Goal: Transaction & Acquisition: Purchase product/service

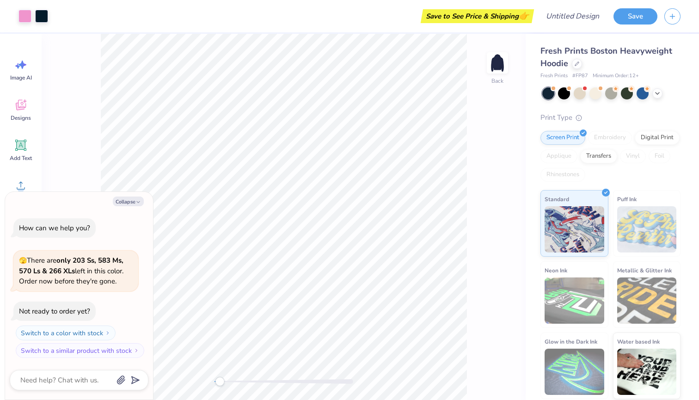
click at [220, 382] on div "Accessibility label" at bounding box center [219, 381] width 9 height 9
click at [500, 71] on img at bounding box center [497, 62] width 37 height 37
click at [500, 71] on img at bounding box center [497, 63] width 19 height 19
drag, startPoint x: 222, startPoint y: 380, endPoint x: 227, endPoint y: 380, distance: 5.1
click at [227, 380] on div "Accessibility label" at bounding box center [226, 381] width 9 height 9
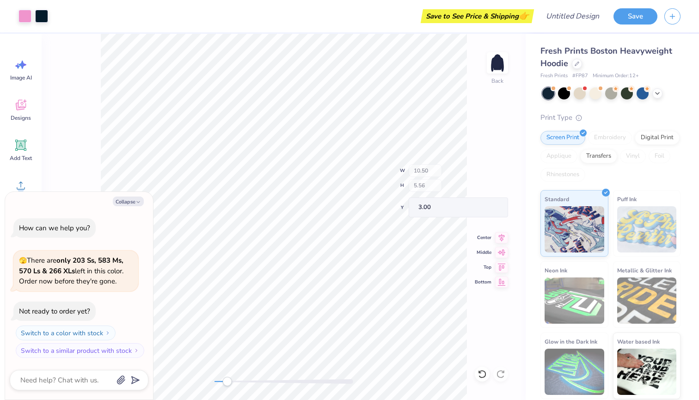
type textarea "x"
type input "1.65"
type input "1.96"
type input "3.50"
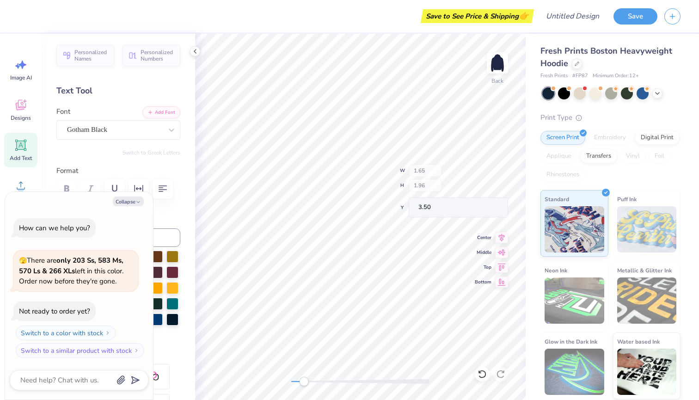
type textarea "x"
type input "0.55"
type input "3.30"
type textarea "x"
type input "1.65"
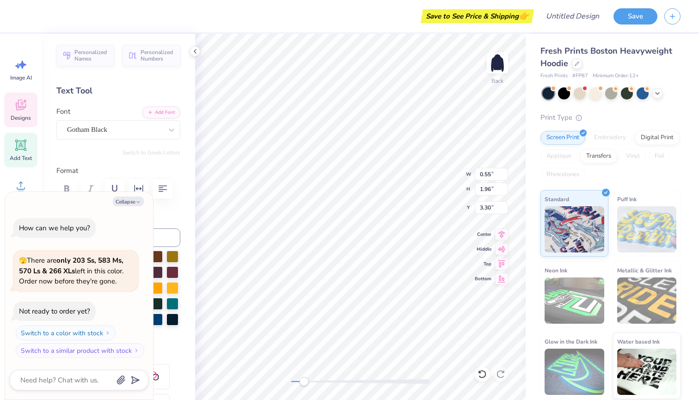
type input "3.50"
type textarea "x"
type textarea "D"
type textarea "x"
type textarea "De"
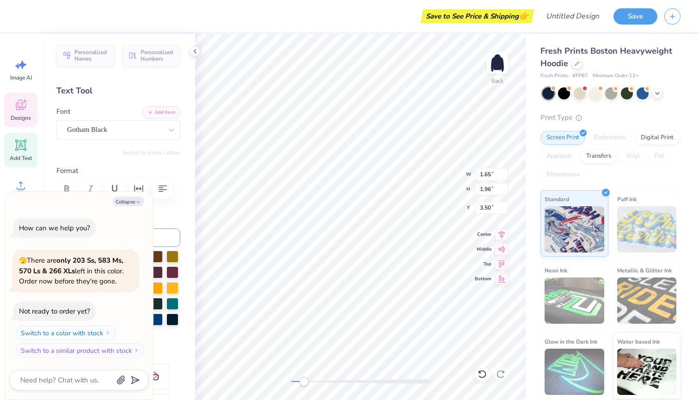
type textarea "x"
type textarea "D"
type textarea "x"
type textarea "DE"
type textarea "x"
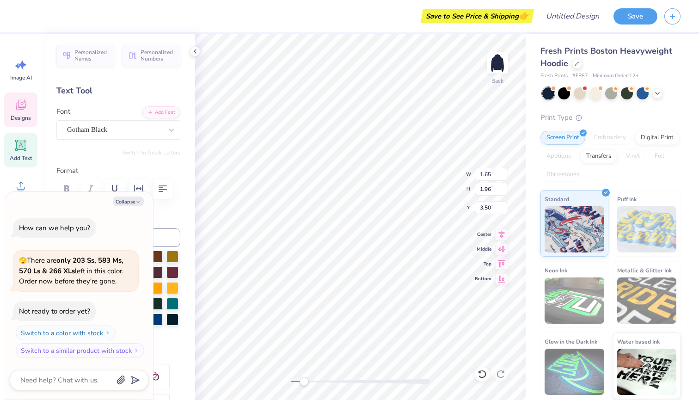
type textarea "D"
type textarea "x"
type textarea "D"
type textarea "x"
type input "1.75"
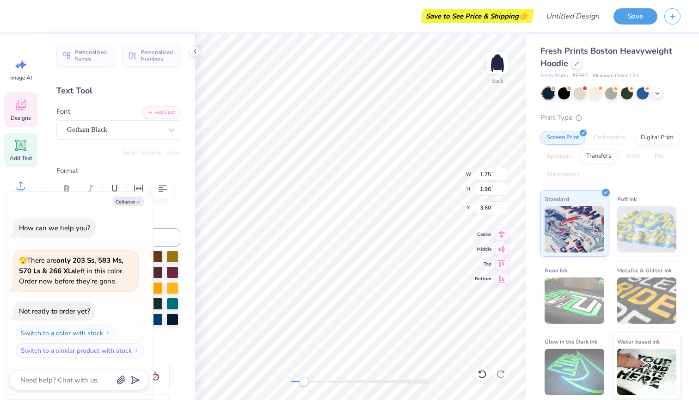
type input "3.60"
type textarea "x"
type input "0.55"
type input "3.30"
type textarea "x"
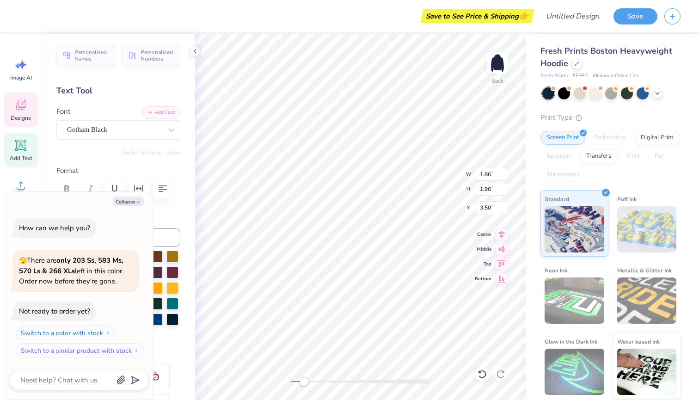
type input "1.75"
type input "1.55"
type textarea "x"
type input "0.55"
type input "5.73"
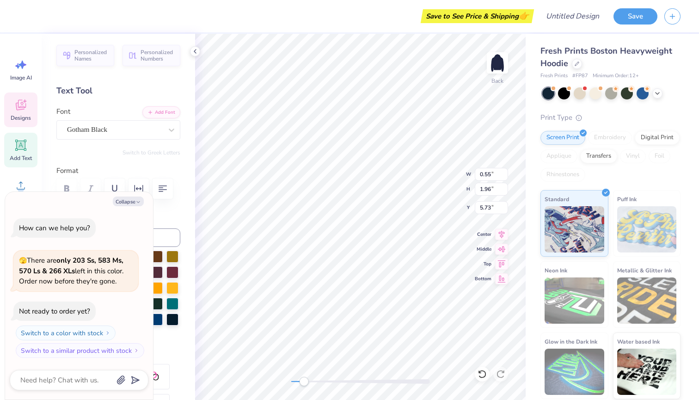
type textarea "x"
type textarea "L"
type textarea "x"
type input "1.72"
type input "1.96"
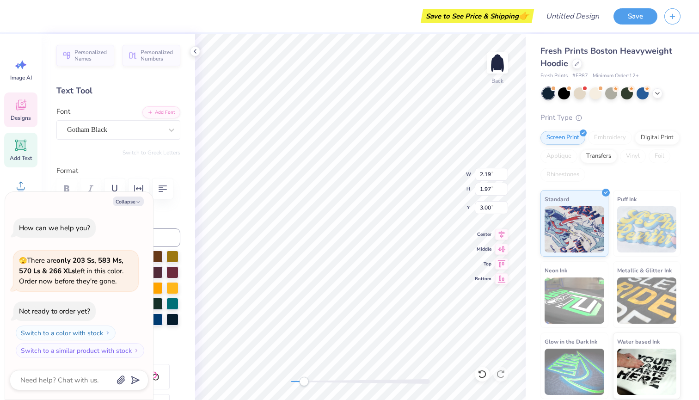
type input "3.20"
type textarea "x"
type input "1.49"
type input "5.73"
type textarea "x"
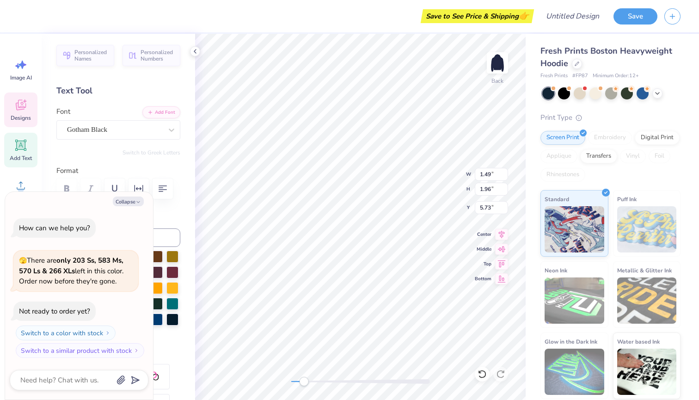
type input "1.59"
type input "3.20"
type textarea "x"
type input "1.86"
type input "3.50"
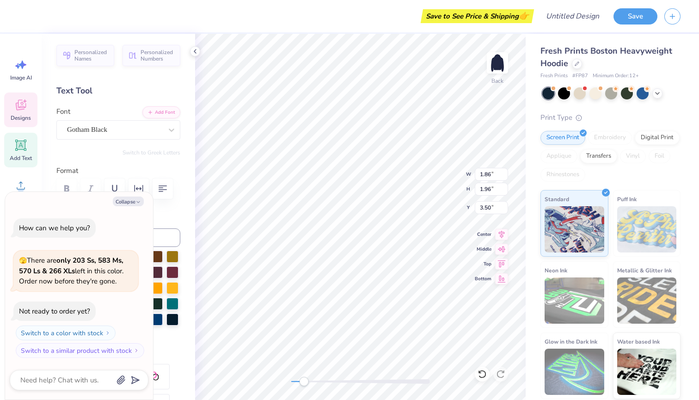
type textarea "x"
type input "1.49"
type input "2.74"
type textarea "x"
type input "2.19"
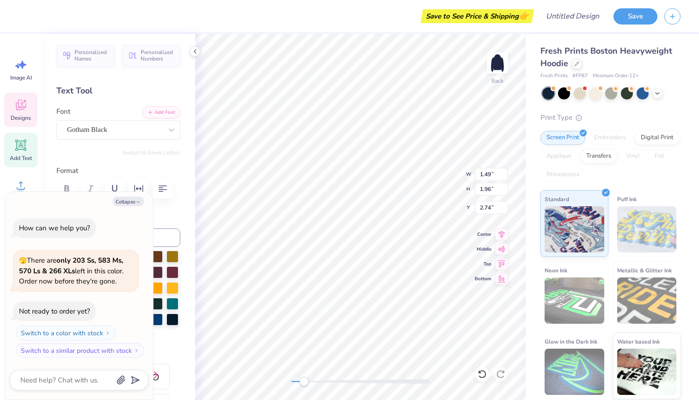
type input "1.97"
type input "2.21"
type textarea "x"
type input "1.72"
type input "1.96"
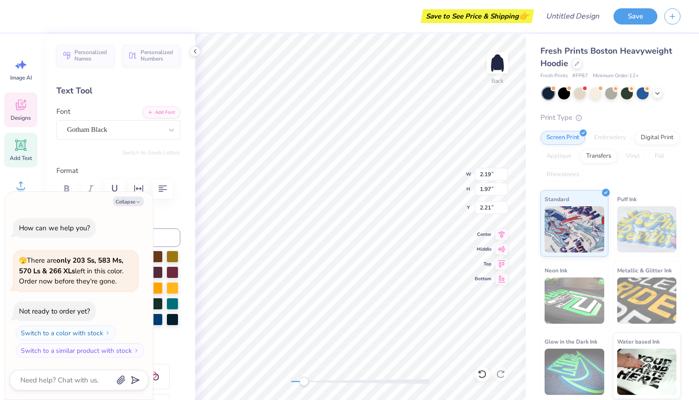
type input "3.50"
type textarea "x"
type input "2.19"
type input "1.97"
type input "0.89"
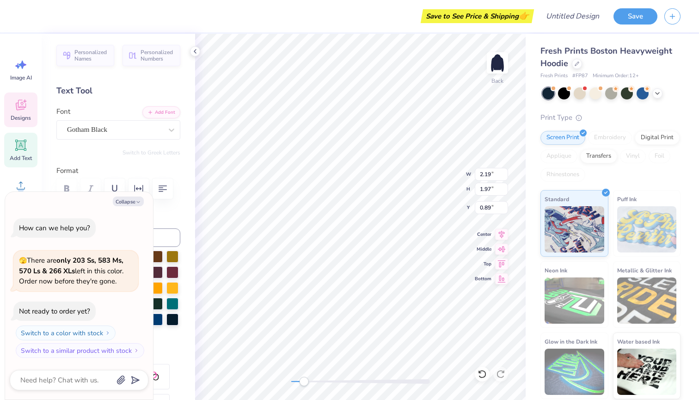
type textarea "x"
type input "1.65"
type input "1.96"
type input "6.02"
type textarea "x"
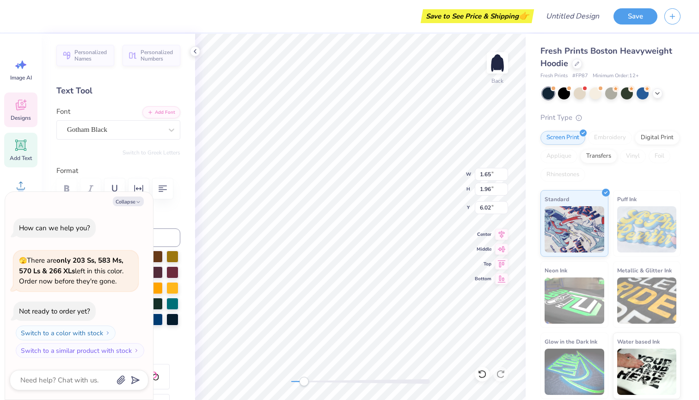
type input "1.78"
type input "6.22"
type textarea "x"
type input "1.65"
type input "6.02"
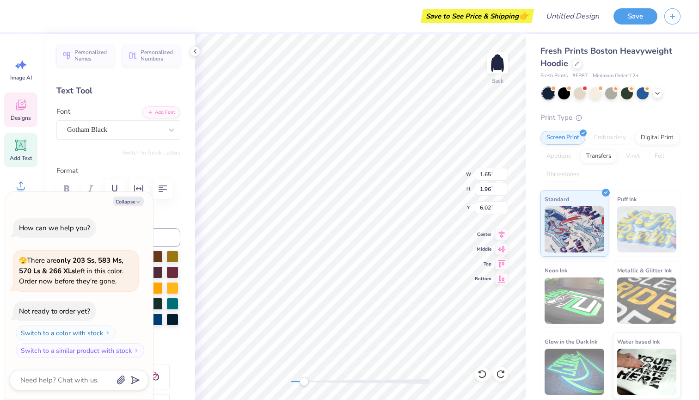
type textarea "x"
type textarea "Z"
type textarea "x"
type input "1.78"
type input "6.22"
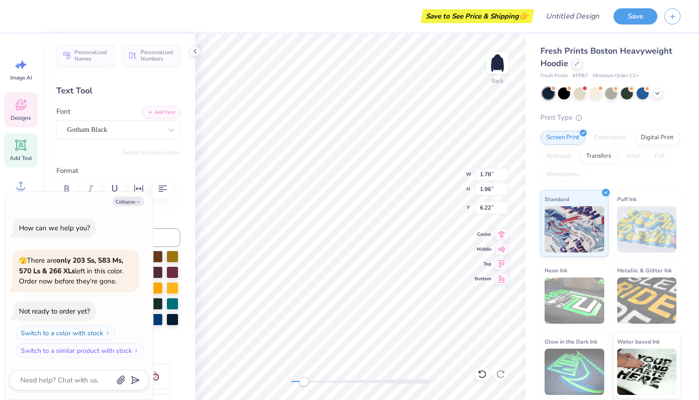
type textarea "x"
type textarea "E"
type textarea "x"
type input "1.72"
type input "2.52"
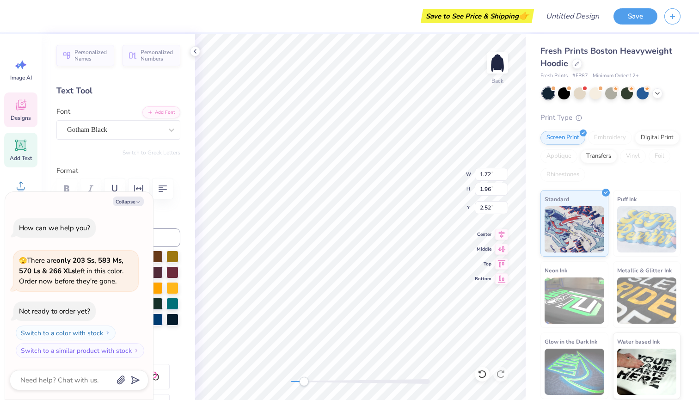
type textarea "x"
type input "1.86"
type input "3.72"
type textarea "x"
type input "1.59"
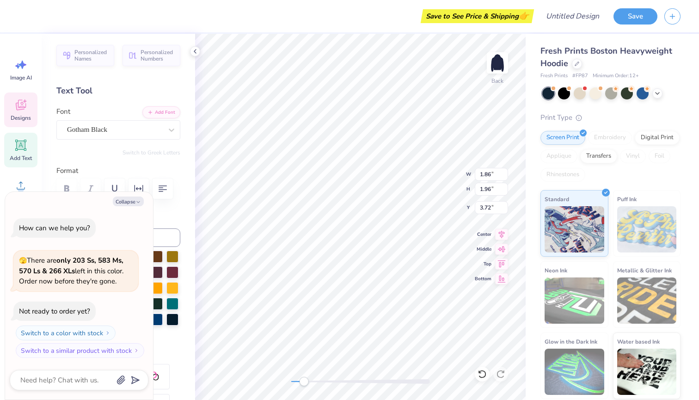
type input "3.50"
type textarea "x"
type input "1.49"
type input "3.00"
type textarea "x"
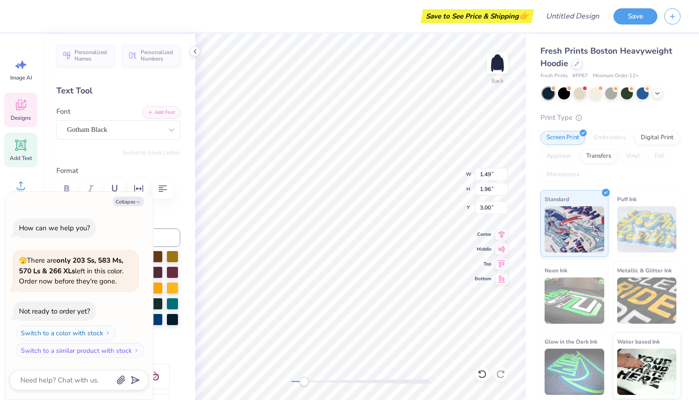
type input "1.72"
type input "2.52"
type textarea "x"
type input "2.19"
type input "1.97"
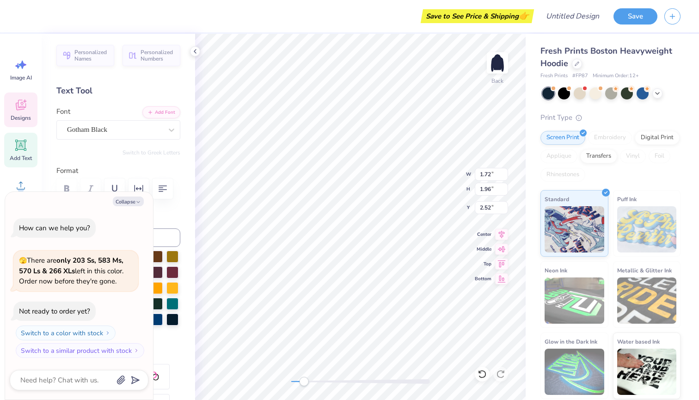
type input "3.27"
type textarea "x"
type input "1.72"
type input "1.96"
type input "2.52"
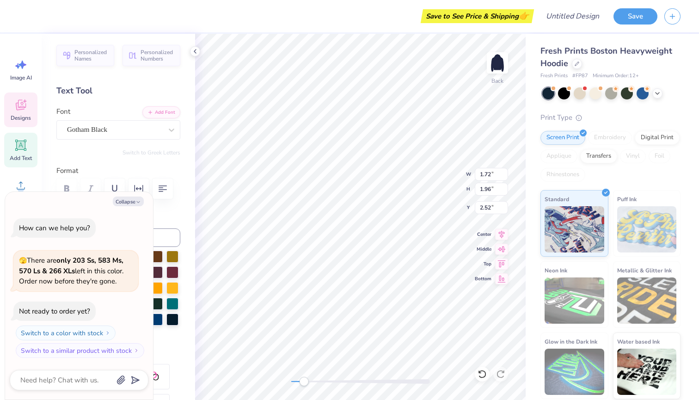
type textarea "x"
type input "1.59"
type input "3.00"
type textarea "x"
type input "1.73"
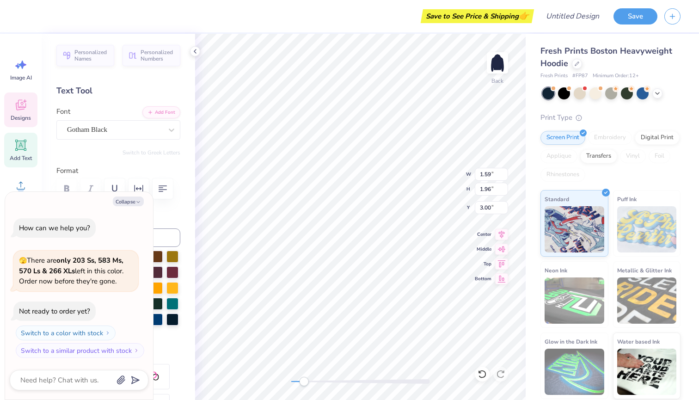
type input "6.02"
type textarea "x"
type input "1.86"
type input "3.50"
type textarea "x"
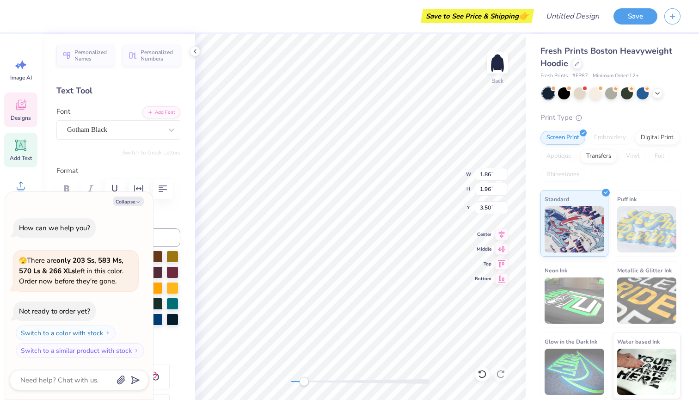
type input "1.72"
type input "2.52"
type textarea "x"
type input "2.19"
type input "1.97"
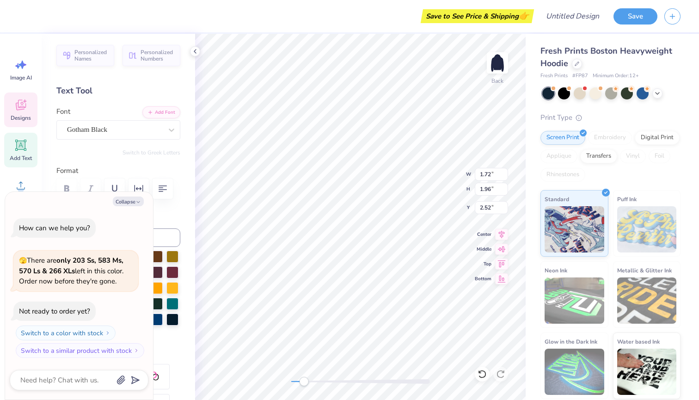
type input "3.50"
type textarea "x"
type input "1.73"
type input "1.96"
type input "7.73"
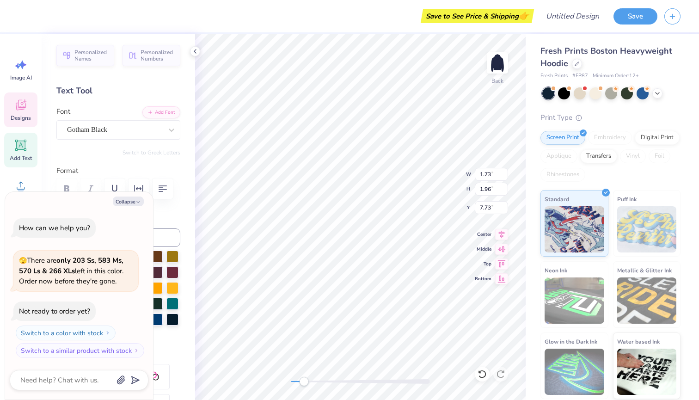
type textarea "x"
type input "1.59"
type input "6.75"
type textarea "x"
type input "1.72"
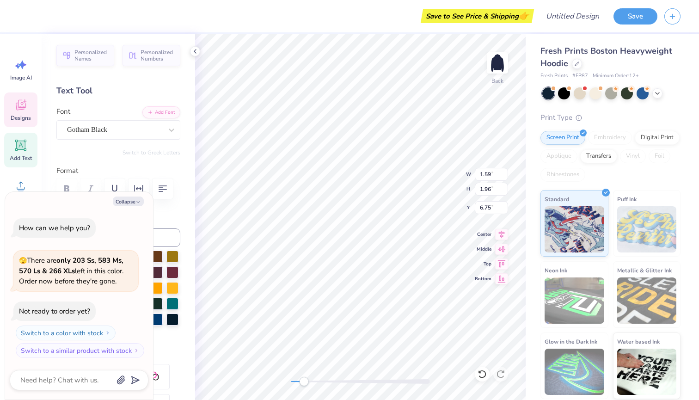
type input "7.15"
type textarea "x"
type input "5.94"
type textarea "x"
type input "6.39"
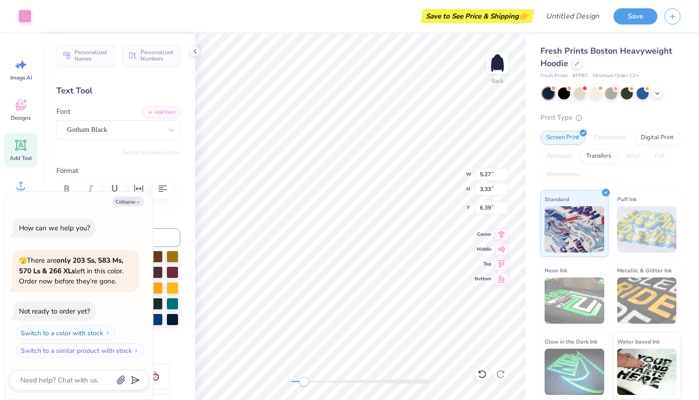
type textarea "x"
type input "6.56"
type textarea "x"
type input "1.59"
type input "6.56"
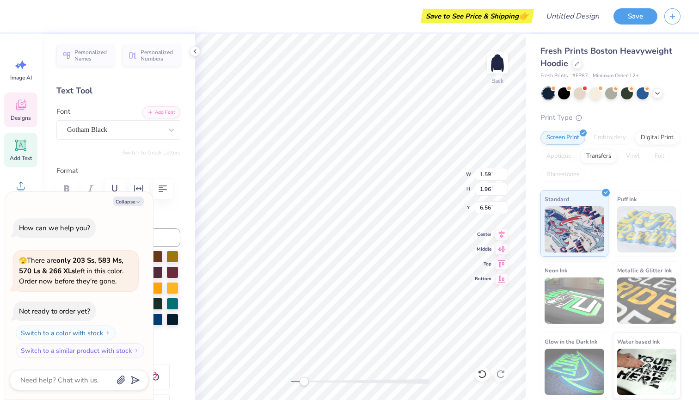
type textarea "x"
type input "1.73"
type input "7.54"
type textarea "x"
type input "1.59"
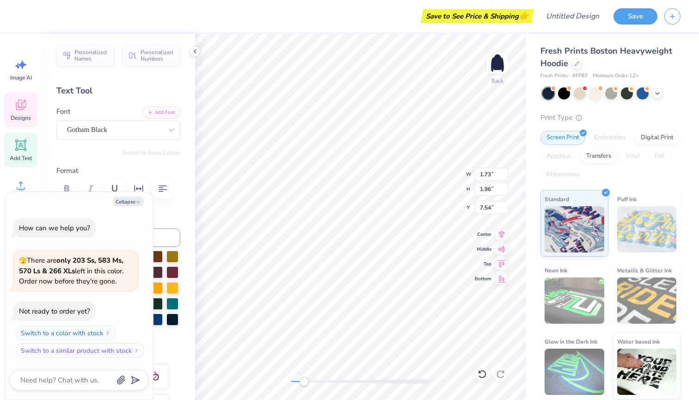
type input "8.51"
type textarea "x"
type input "1.73"
type input "6.34"
type textarea "x"
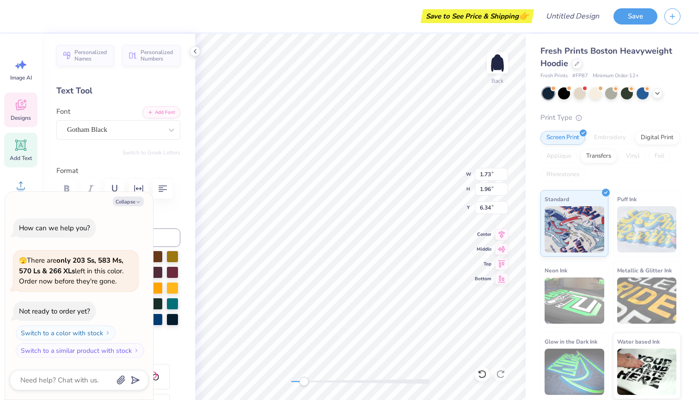
type input "1.59"
type input "7.32"
type textarea "x"
type input "1.72"
type input "9.10"
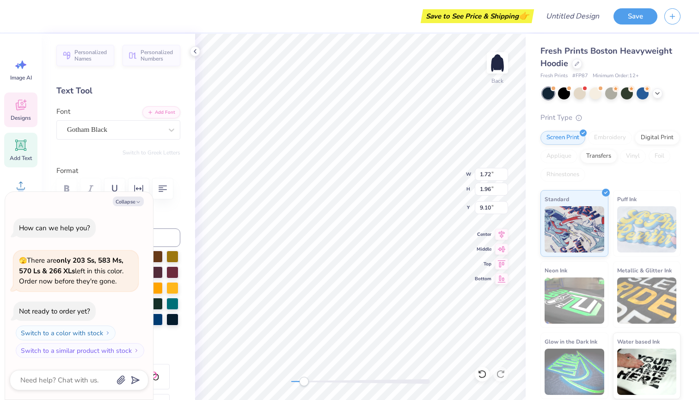
type textarea "x"
type input "2.19"
type input "1.97"
type input "3.21"
type textarea "x"
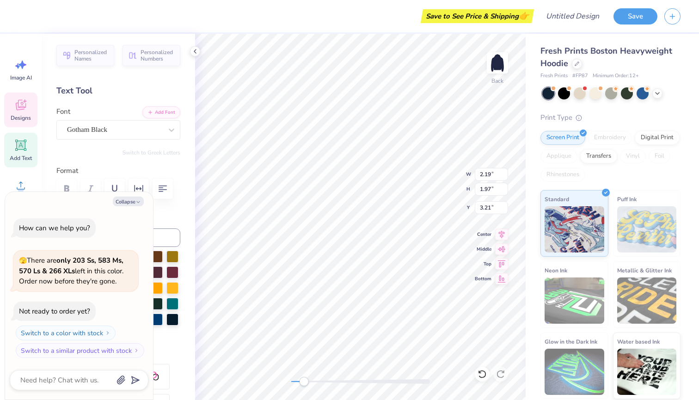
type input "1.73"
type input "1.96"
type input "6.17"
type textarea "x"
type input "1.59"
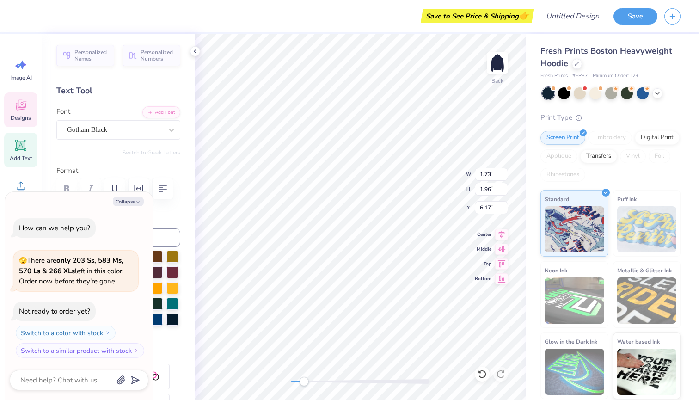
type input "7.14"
type textarea "x"
type input "1.72"
type input "8.97"
type textarea "x"
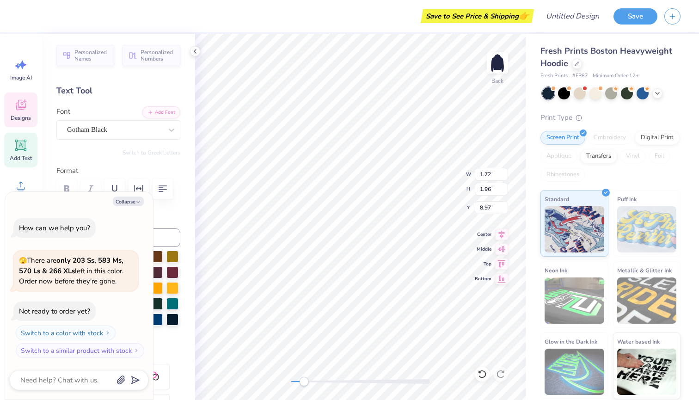
type input "2.19"
type input "1.97"
type input "3.31"
type textarea "x"
type input "1.59"
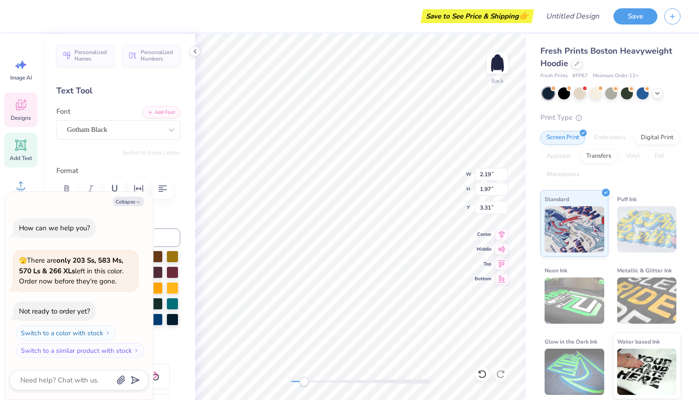
type input "1.96"
type input "7.15"
type textarea "x"
type input "1.72"
type input "6.17"
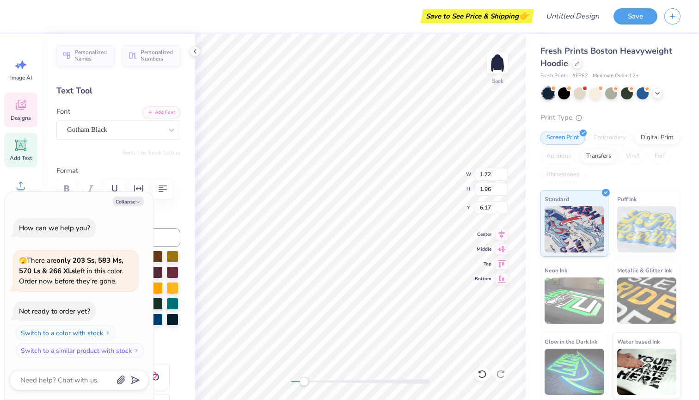
type textarea "x"
type input "1.73"
type input "6.56"
type textarea "x"
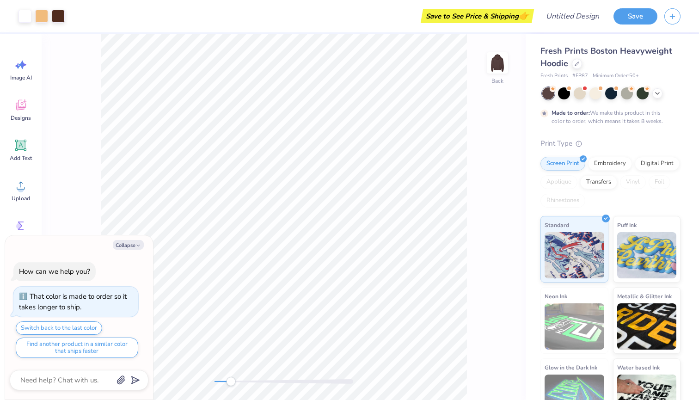
drag, startPoint x: 218, startPoint y: 383, endPoint x: 232, endPoint y: 383, distance: 14.3
click at [232, 383] on div "Accessibility label" at bounding box center [230, 381] width 9 height 9
type textarea "x"
type input "9.97"
type input "1.30"
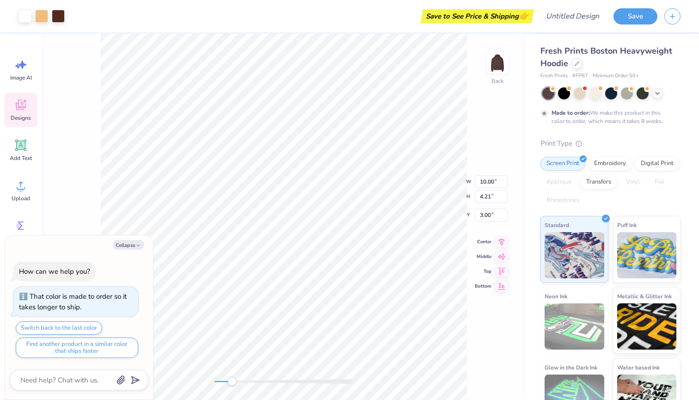
type input "3.66"
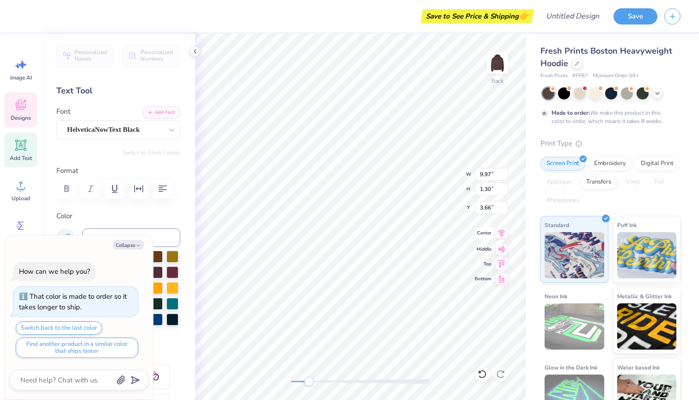
scroll to position [0, 0]
type textarea "x"
type textarea "D"
type textarea "x"
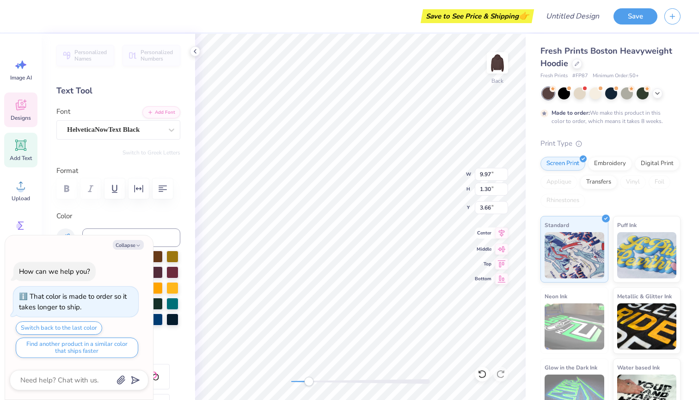
type textarea "DE"
type textarea "x"
type textarea "DEL"
type textarea "x"
type textarea "DELt"
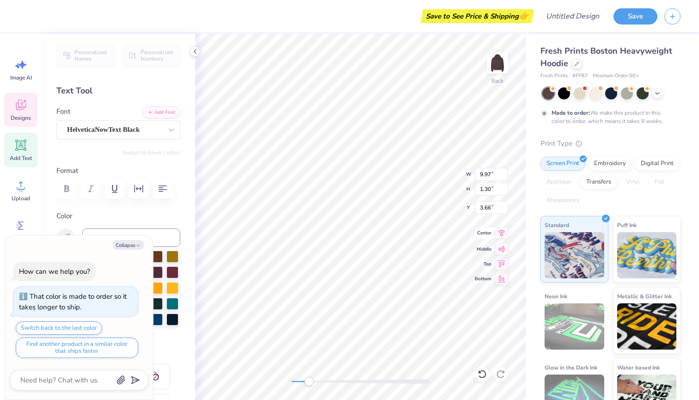
type textarea "x"
type textarea "DEL"
type textarea "x"
type textarea "DELT"
type textarea "x"
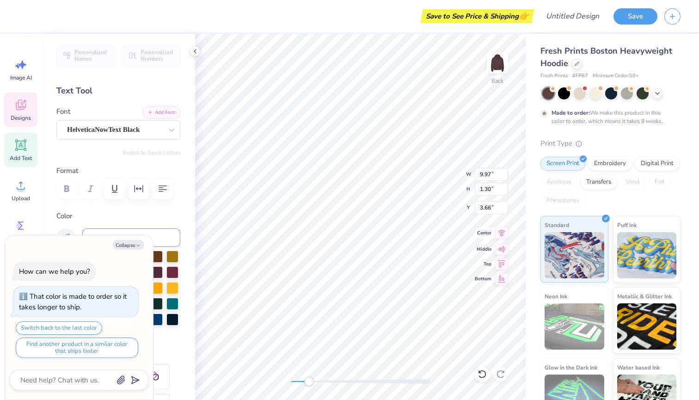
type textarea "DELTA"
type textarea "x"
type textarea "DELTA"
type textarea "x"
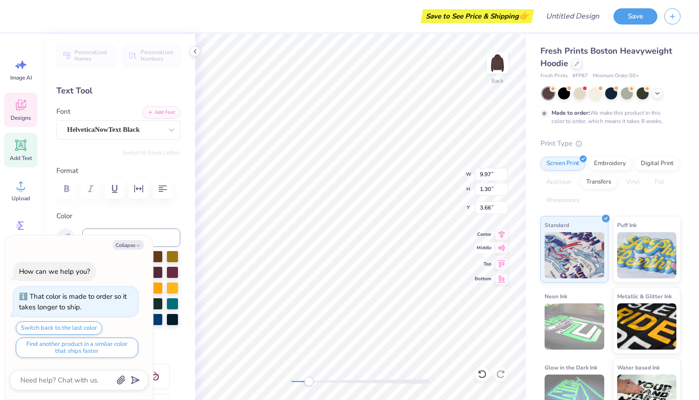
type textarea "DELTA Z"
type textarea "x"
type textarea "DELTA ZE"
type textarea "x"
type textarea "DELTA ZET"
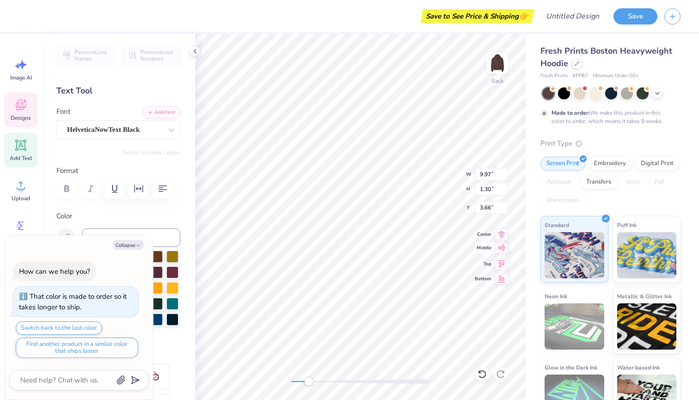
type textarea "x"
type textarea "DELTA ZETA"
type textarea "x"
type input "4.43"
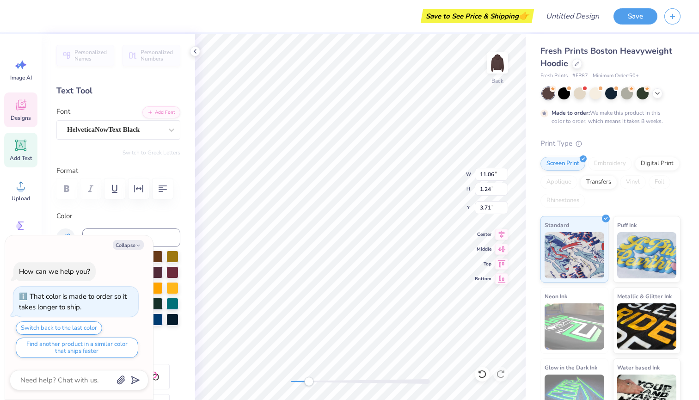
type input "4.21"
type input "3.00"
type textarea "x"
type input "12.89"
type input "1.44"
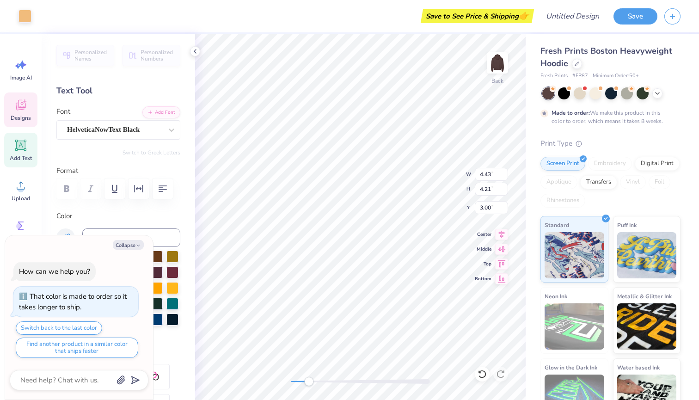
type input "4.90"
click at [485, 251] on span "Middle" at bounding box center [483, 247] width 17 height 7
click at [485, 259] on div "Back W 12.89 12.89 " H 1.44 1.44 " Y 4.90 4.90 " Center Middle Top Bottom" at bounding box center [360, 217] width 331 height 366
click at [485, 259] on div "Back" at bounding box center [360, 217] width 331 height 366
type textarea "x"
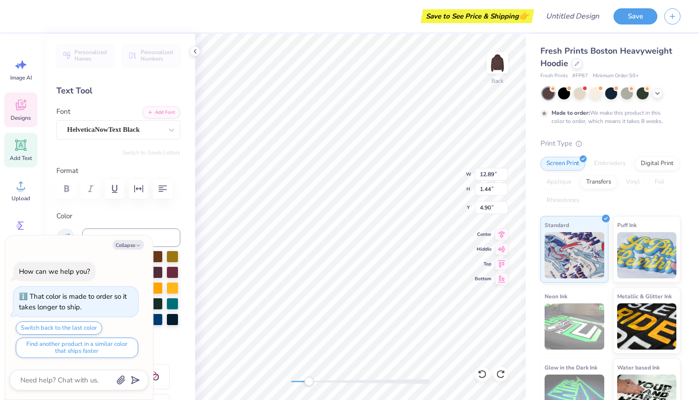
type textarea "DELTA ZET"
type textarea "x"
type textarea "DELTA ZE"
type textarea "x"
type textarea "DELTA Z"
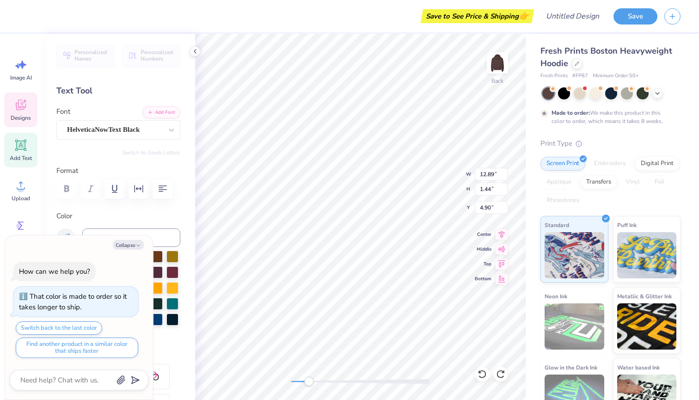
type textarea "x"
type textarea "DELTA"
click at [504, 247] on icon at bounding box center [502, 248] width 8 height 6
click at [501, 235] on icon at bounding box center [502, 233] width 6 height 8
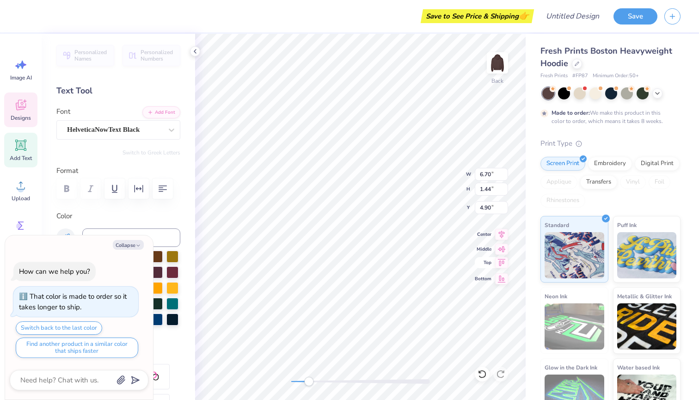
click at [501, 265] on icon at bounding box center [501, 262] width 13 height 11
click at [503, 276] on icon at bounding box center [502, 277] width 8 height 7
click at [501, 258] on div "Back W 6.70 6.70 " H 1.44 1.44 " Y 4.90 4.90 " Center Middle Top Bottom" at bounding box center [360, 217] width 331 height 366
type textarea "x"
type input "4.35"
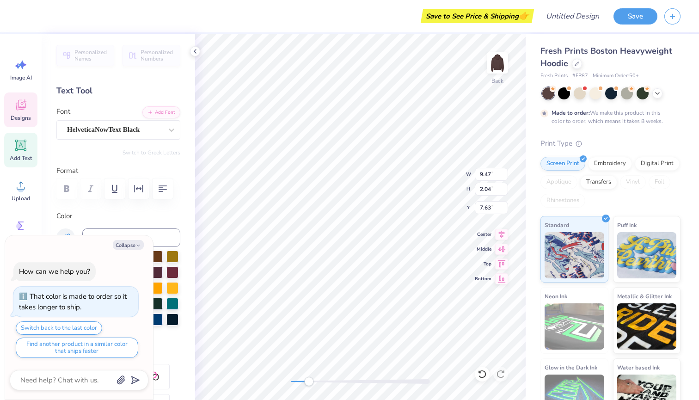
type input "4.11"
type input "3.11"
type textarea "x"
type input "4.43"
type input "4.21"
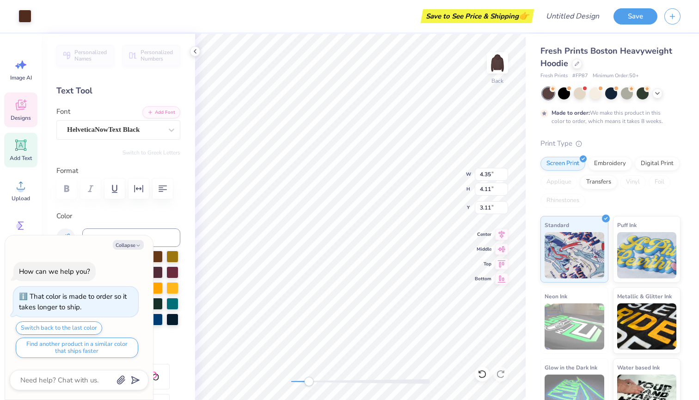
type input "3.00"
type textarea "x"
type input "7.17"
type textarea "x"
type input "4.31"
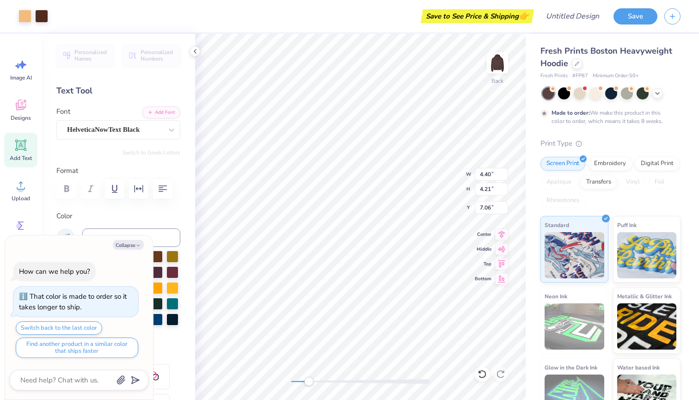
type input "4.12"
type input "7.08"
type textarea "x"
type input "3.00"
type textarea "x"
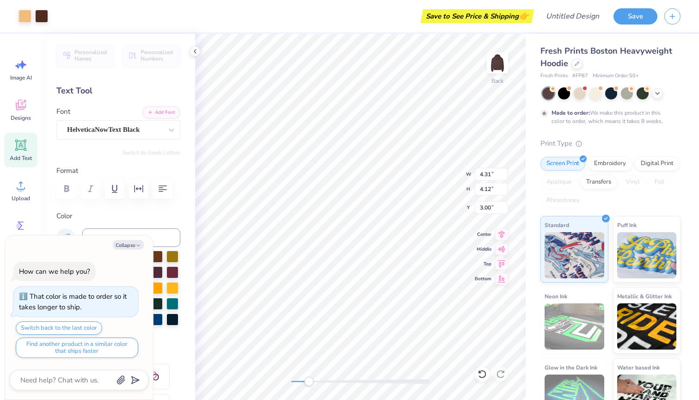
type input "2.29"
type input "2.20"
type input "3.41"
type textarea "x"
type input "3.92"
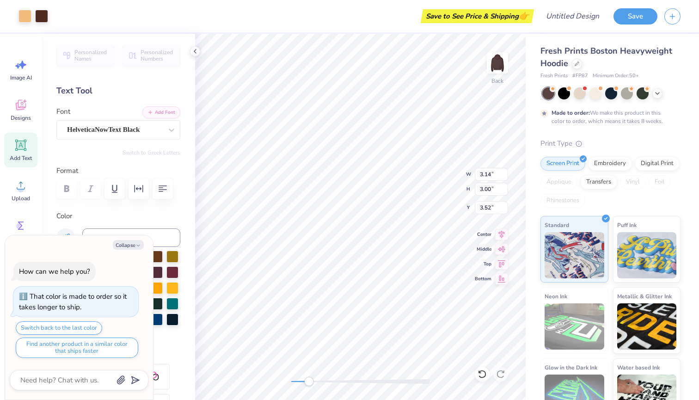
type textarea "x"
type input "4.58"
type input "4.38"
type input "3.14"
type textarea "x"
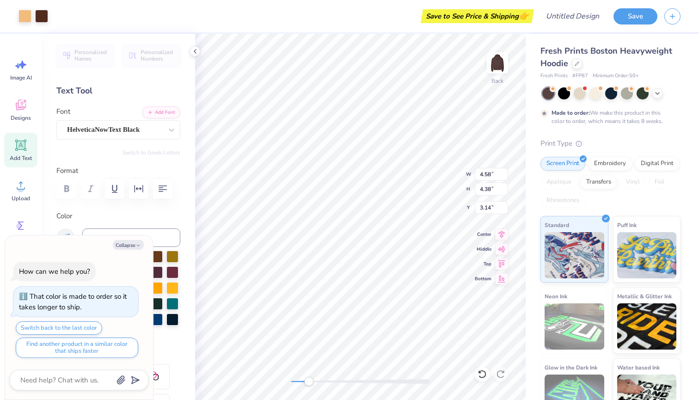
type input "2.56"
type textarea "x"
type input "9.47"
type input "2.04"
type input "4.09"
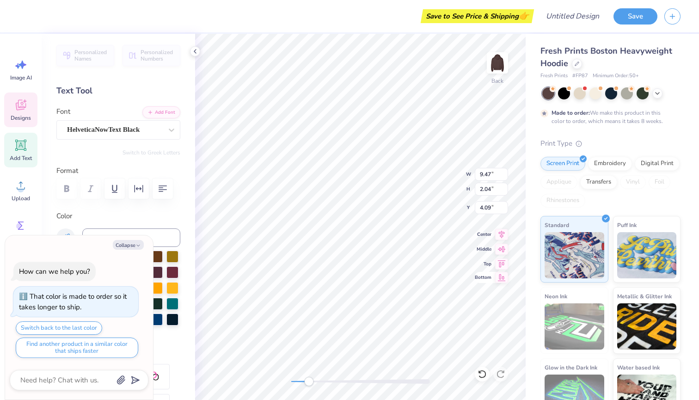
drag, startPoint x: 501, startPoint y: 258, endPoint x: 499, endPoint y: 279, distance: 20.9
click at [499, 279] on div "Back W 9.47 9.47 " H 2.04 2.04 " Y 4.09 4.09 " Center Middle Top Bottom" at bounding box center [360, 217] width 331 height 366
type textarea "x"
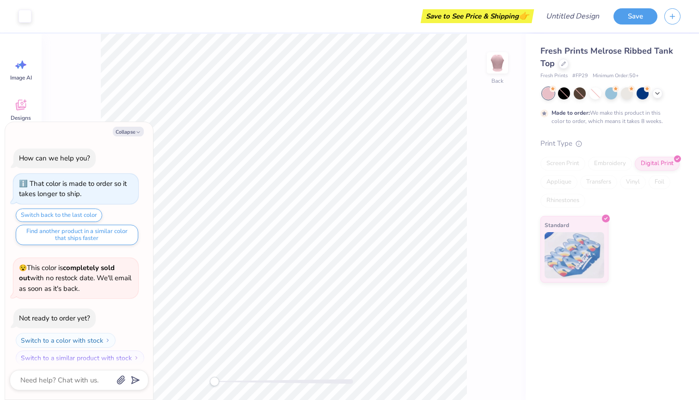
scroll to position [6, 0]
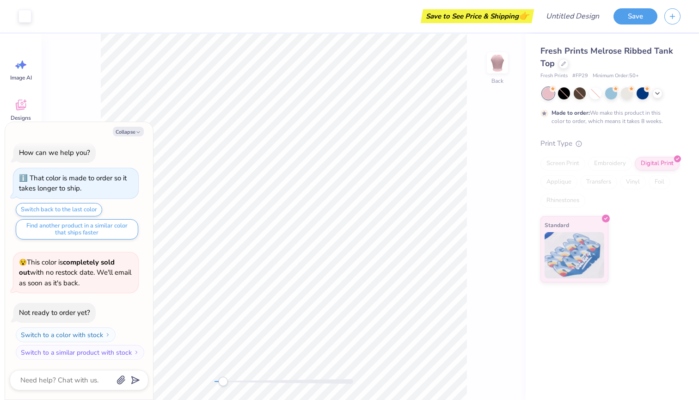
drag, startPoint x: 215, startPoint y: 379, endPoint x: 222, endPoint y: 379, distance: 6.9
click at [222, 379] on div "Accessibility label" at bounding box center [222, 381] width 9 height 9
click at [594, 92] on div at bounding box center [596, 93] width 12 height 12
click at [563, 67] on div at bounding box center [564, 63] width 10 height 10
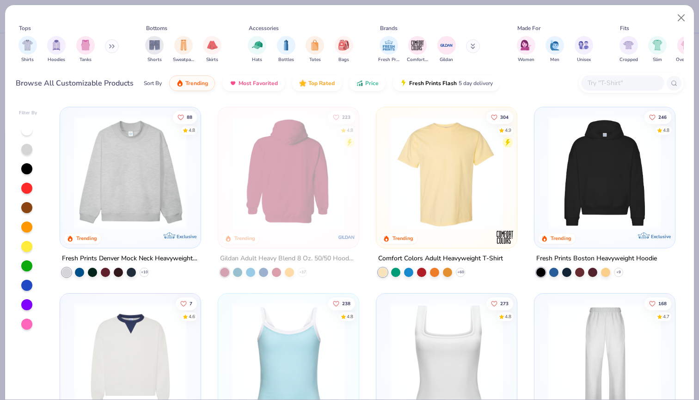
scroll to position [146, 0]
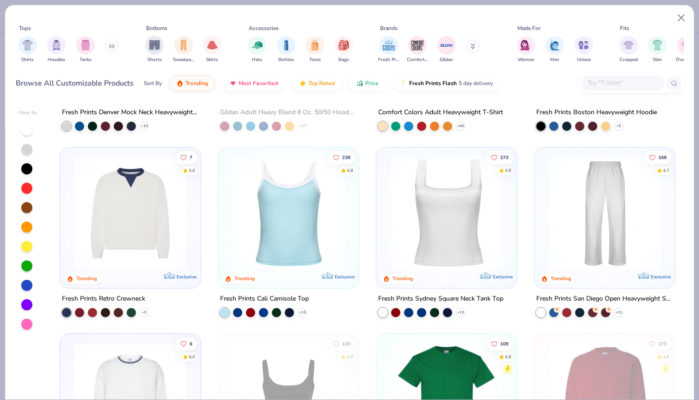
click at [420, 228] on img at bounding box center [447, 213] width 122 height 113
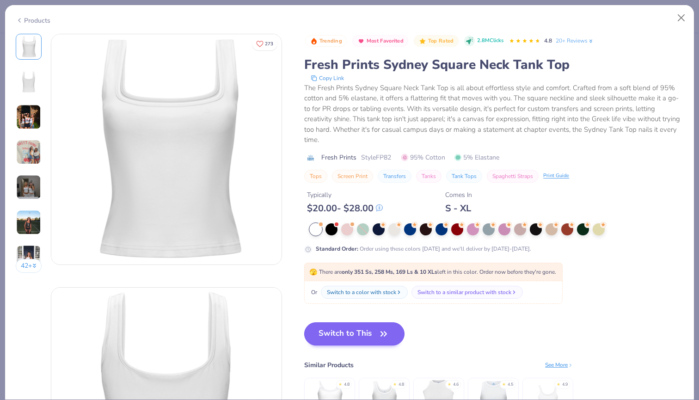
click at [359, 335] on button "Switch to This" at bounding box center [354, 333] width 100 height 23
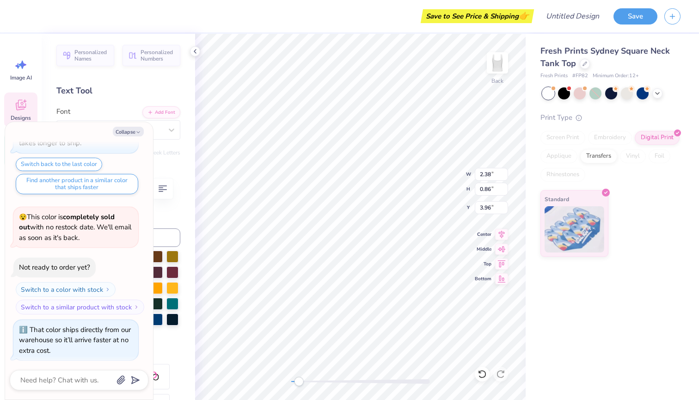
scroll to position [0, 0]
type textarea "x"
type textarea "D"
type textarea "x"
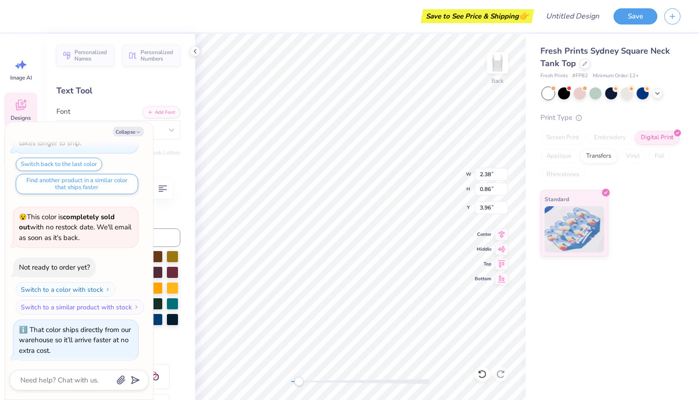
type textarea "De"
type textarea "x"
type textarea "Del"
type textarea "x"
type textarea "DelT"
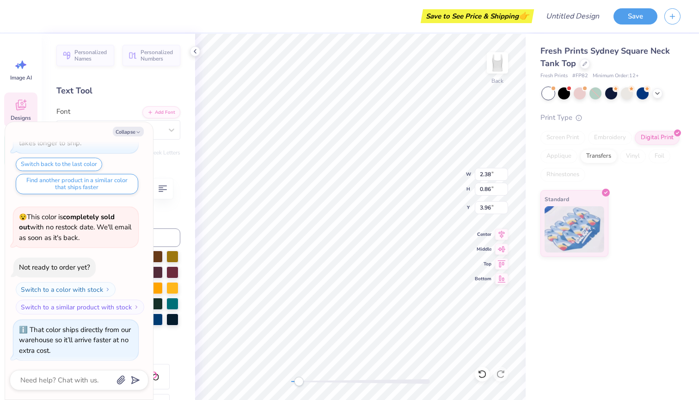
type textarea "x"
type textarea "Del"
type textarea "x"
type textarea "Delt"
type textarea "x"
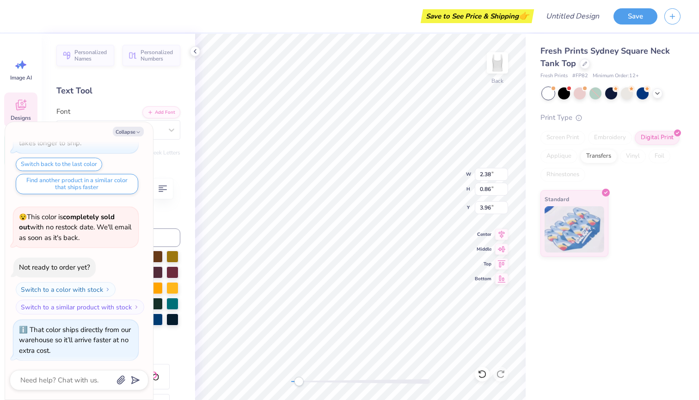
type textarea "Delta"
type textarea "x"
type input "2.56"
type input "0.97"
type input "4.70"
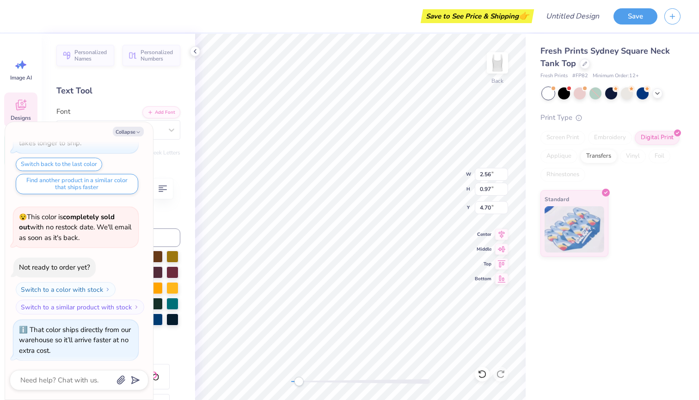
type textarea "x"
type textarea "Z"
type textarea "x"
type textarea "Ze"
type textarea "x"
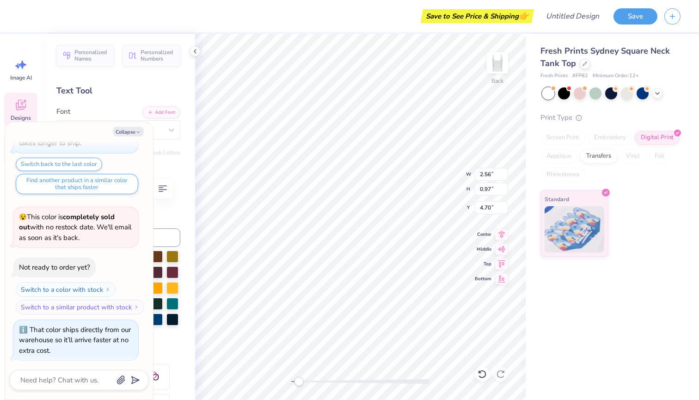
type textarea "Zet"
type textarea "x"
type textarea "Zeta"
type textarea "x"
type input "6.00"
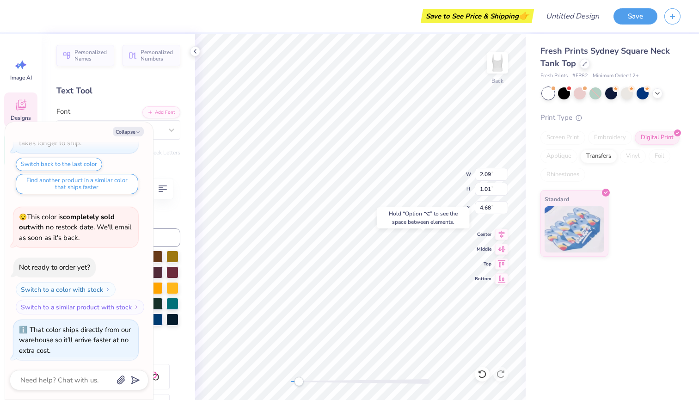
type input "5.58"
type input "2.15"
type textarea "x"
type input "0.62"
type input "0.23"
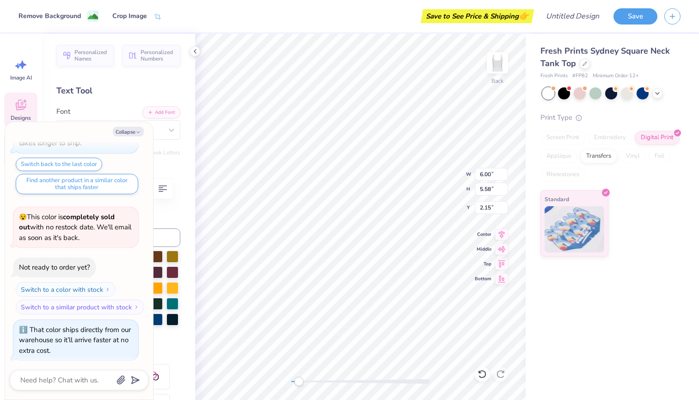
type input "4.12"
type textarea "x"
type input "0.39"
type input "4.36"
type textarea "x"
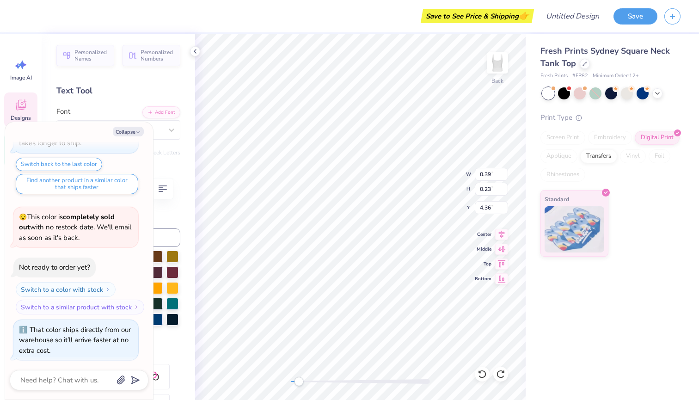
type textarea "1"
type textarea "x"
type textarea "19"
type textarea "x"
type textarea "190"
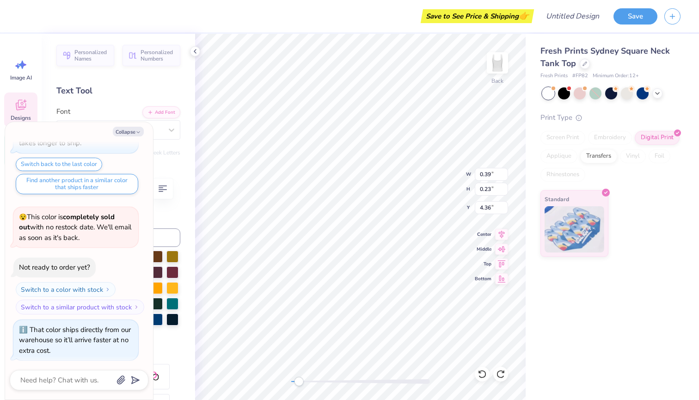
type textarea "x"
type textarea "1902"
type textarea "x"
type input "6.00"
type input "5.58"
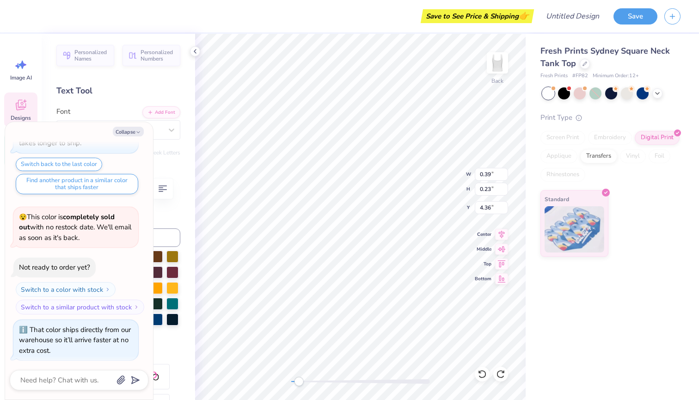
type input "2.15"
click at [137, 130] on icon "button" at bounding box center [139, 133] width 6 height 6
type textarea "x"
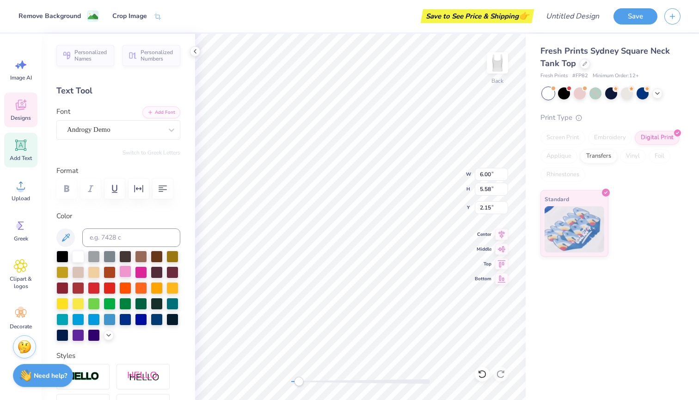
click at [126, 272] on div at bounding box center [125, 271] width 12 height 12
type input "2.09"
type input "1.01"
type input "4.82"
type input "6.00"
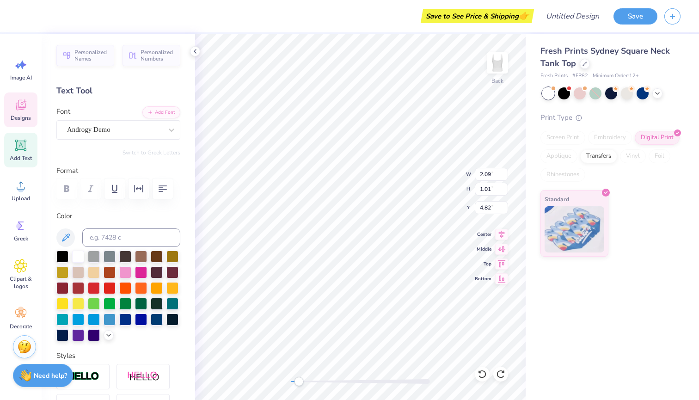
type input "5.58"
type input "2.15"
click at [93, 12] on image at bounding box center [93, 17] width 10 height 10
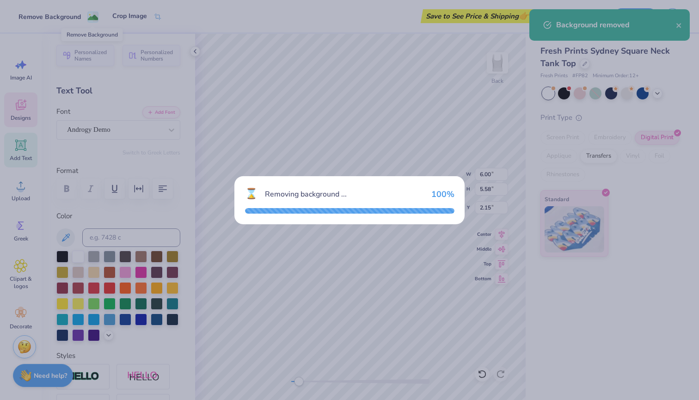
type input "4.91"
type input "4.18"
type input "2.78"
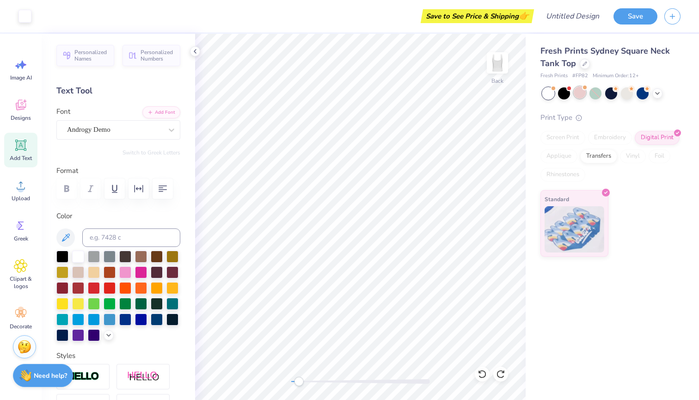
click at [580, 97] on div at bounding box center [580, 92] width 12 height 12
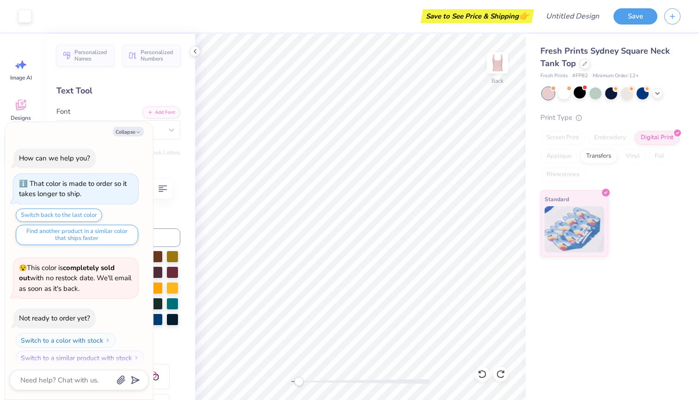
scroll to position [170, 0]
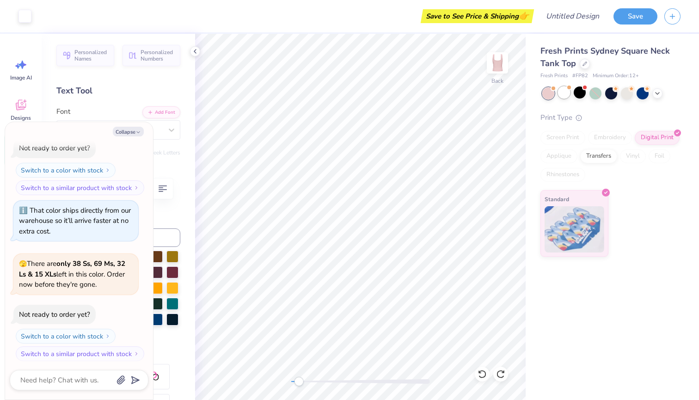
click at [564, 99] on div at bounding box center [564, 92] width 12 height 12
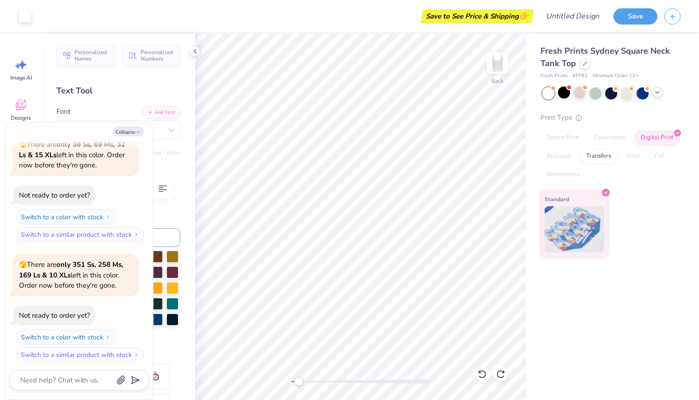
click at [656, 97] on div at bounding box center [658, 92] width 10 height 10
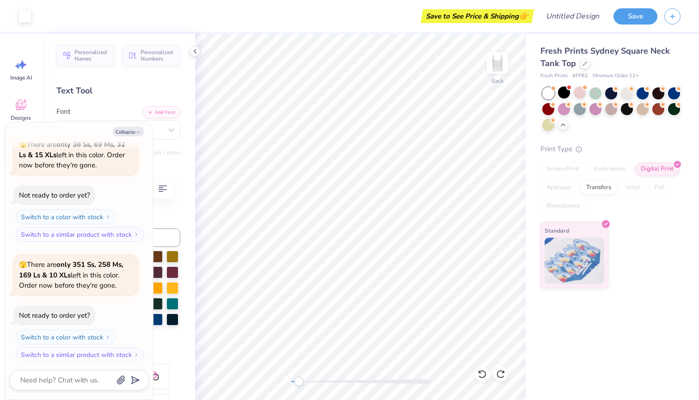
click at [634, 141] on div "Fresh Prints Sydney Square Neck Tank Top Fresh Prints # FP82 Minimum Order: 12 …" at bounding box center [611, 166] width 140 height 243
click at [565, 95] on div at bounding box center [564, 92] width 12 height 12
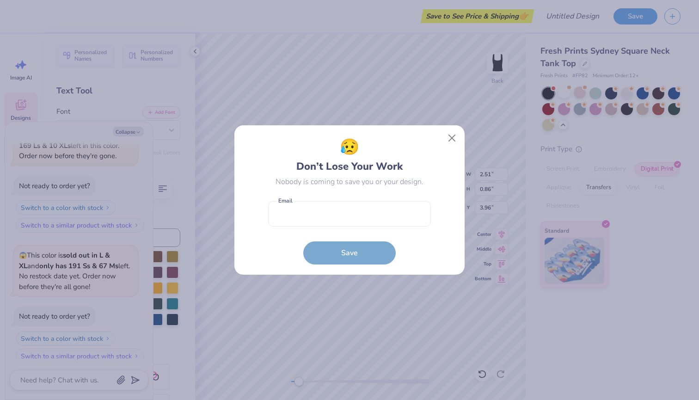
type textarea "x"
